Goal: Task Accomplishment & Management: Manage account settings

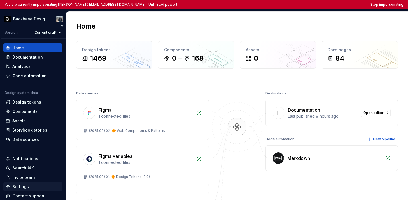
click at [36, 190] on div "Settings" at bounding box center [32, 187] width 59 height 9
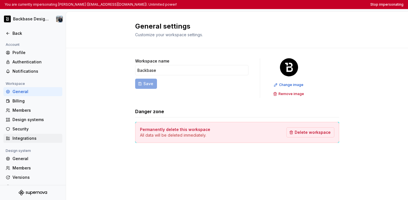
click at [33, 135] on div "Integrations" at bounding box center [32, 138] width 59 height 9
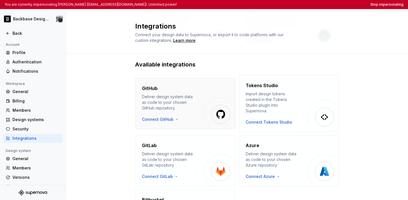
scroll to position [74, 0]
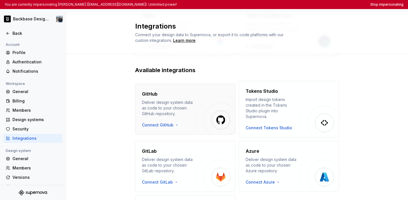
click at [206, 88] on div "GitHub Deliver design system data as code to your chosen GitHub repository. Con…" at bounding box center [185, 109] width 100 height 51
